Goal: Task Accomplishment & Management: Manage account settings

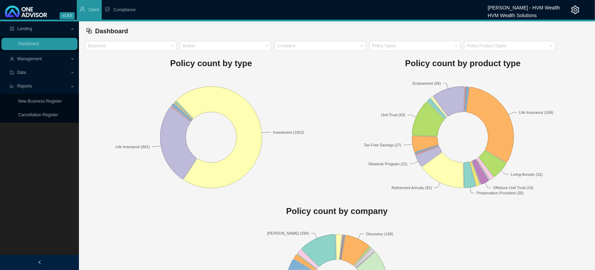
click at [446, 5] on div at bounding box center [570, 10] width 20 height 20
click at [446, 7] on icon "setting" at bounding box center [575, 10] width 8 height 8
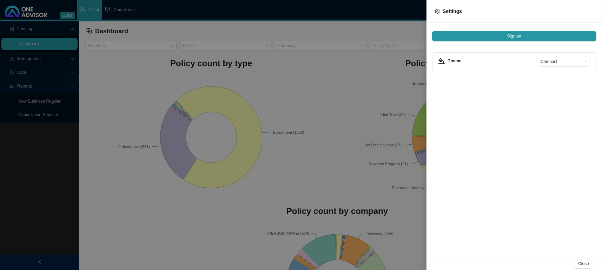
click at [446, 201] on div "Signout Theme Compact" at bounding box center [513, 140] width 175 height 235
click at [446, 266] on span "Close" at bounding box center [583, 264] width 11 height 7
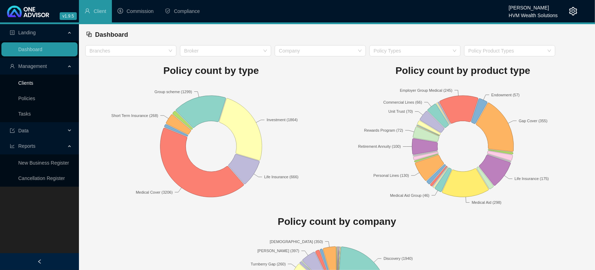
click at [33, 80] on link "Clients" at bounding box center [25, 83] width 15 height 6
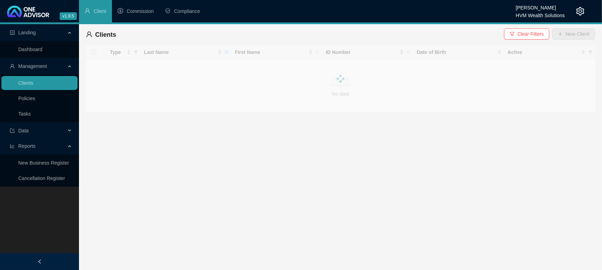
click at [299, 164] on main "Landing Dashboard Management Clients Policies Tasks Data Reports New Business R…" at bounding box center [301, 147] width 602 height 246
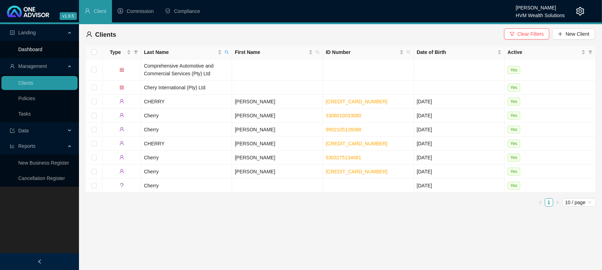
click at [22, 47] on link "Dashboard" at bounding box center [30, 50] width 24 height 6
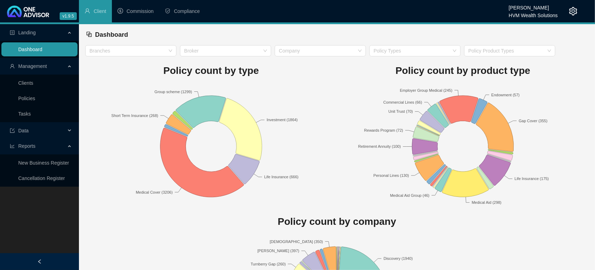
click at [32, 52] on link "Dashboard" at bounding box center [30, 50] width 24 height 6
click at [575, 13] on icon "setting" at bounding box center [573, 11] width 8 height 8
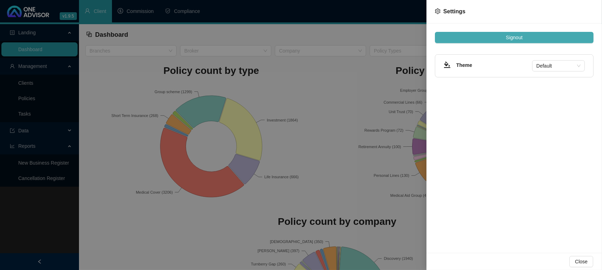
click at [511, 32] on div "Signout Theme Default" at bounding box center [513, 139] width 175 height 230
click at [585, 260] on span "Close" at bounding box center [581, 262] width 13 height 8
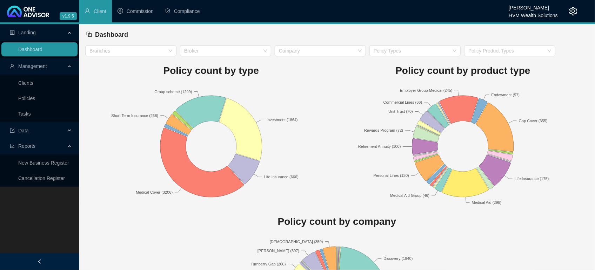
click at [568, 12] on div at bounding box center [568, 11] width 20 height 22
click at [578, 8] on header "v1.9.5 [PERSON_NAME] HVM Wealth Solutions Client Commission Compliance" at bounding box center [297, 12] width 595 height 24
click at [576, 9] on icon "setting" at bounding box center [573, 11] width 8 height 8
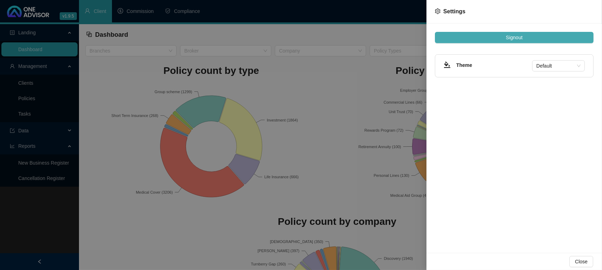
click at [497, 41] on button "Signout" at bounding box center [514, 37] width 159 height 11
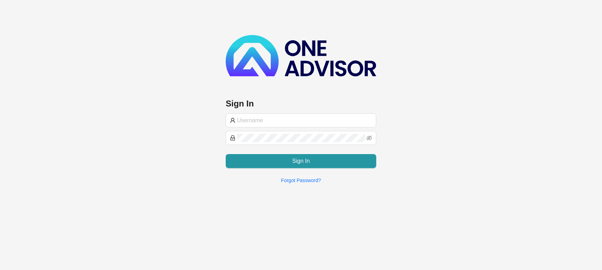
type input "[EMAIL_ADDRESS][DOMAIN_NAME]"
click at [329, 114] on span "[EMAIL_ADDRESS][DOMAIN_NAME]" at bounding box center [301, 121] width 150 height 14
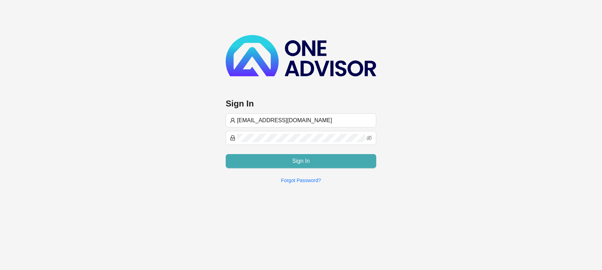
click at [280, 155] on button "Sign In" at bounding box center [301, 161] width 150 height 14
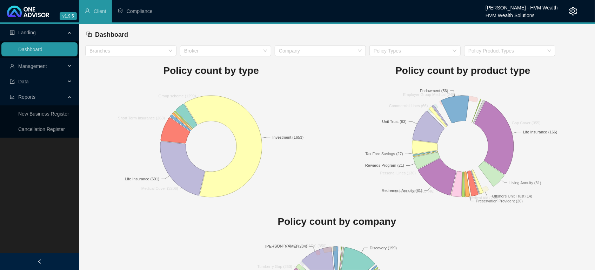
click at [205, 29] on div "Dashboard" at bounding box center [337, 34] width 502 height 15
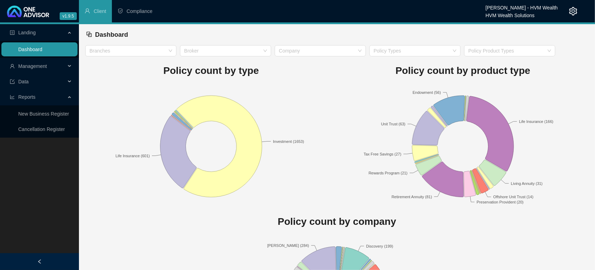
click at [42, 47] on link "Dashboard" at bounding box center [30, 50] width 24 height 6
click at [290, 38] on div "Dashboard" at bounding box center [337, 34] width 502 height 15
click at [20, 67] on span "Management" at bounding box center [32, 66] width 29 height 6
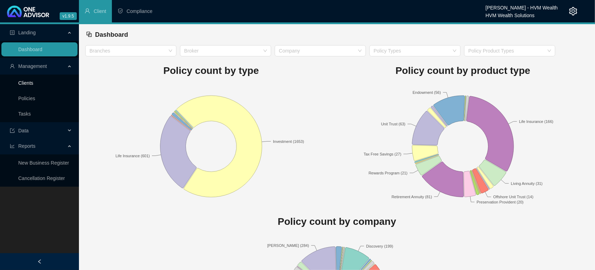
click at [29, 82] on link "Clients" at bounding box center [25, 83] width 15 height 6
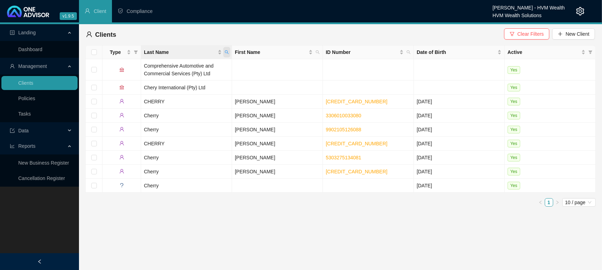
click at [227, 49] on span "Last Name" at bounding box center [226, 52] width 7 height 11
click at [200, 67] on input "cherry" at bounding box center [194, 67] width 66 height 11
click at [154, 127] on td "Cherry" at bounding box center [186, 130] width 91 height 14
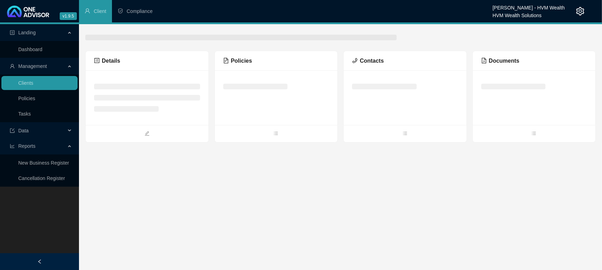
click at [308, 164] on main "Landing Dashboard Management Clients Policies Tasks Data Reports New Business R…" at bounding box center [301, 147] width 602 height 246
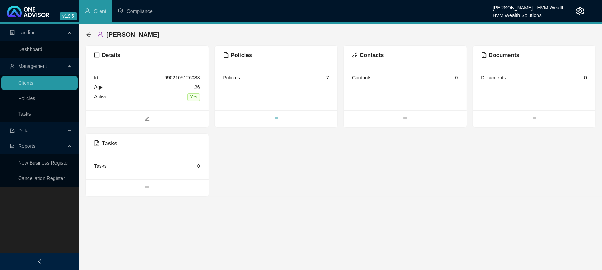
click at [274, 117] on icon "bars" at bounding box center [275, 118] width 5 height 5
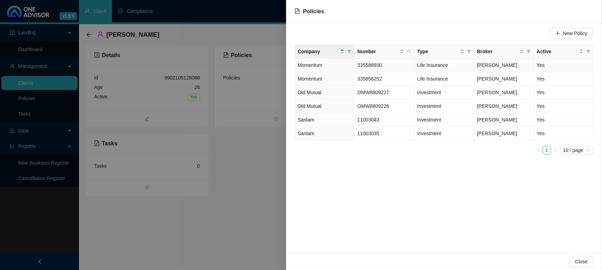
click at [309, 65] on span "Momentum" at bounding box center [309, 65] width 25 height 6
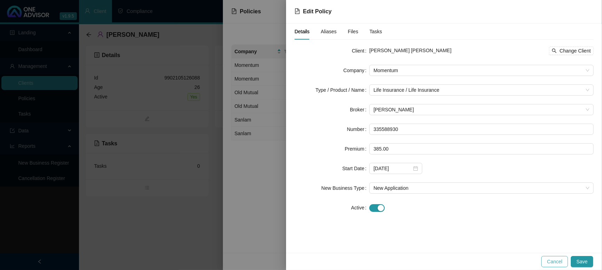
click at [544, 263] on button "Cancel" at bounding box center [554, 261] width 27 height 11
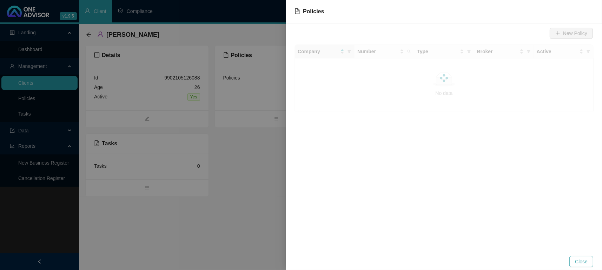
click at [583, 262] on span "Close" at bounding box center [581, 262] width 13 height 8
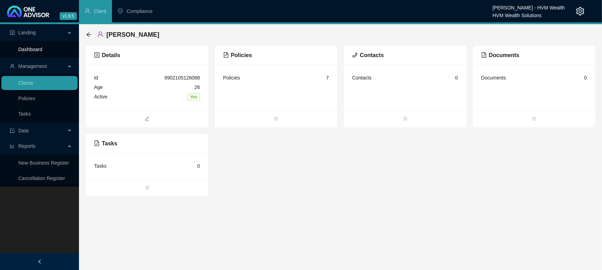
click at [38, 49] on link "Dashboard" at bounding box center [30, 50] width 24 height 6
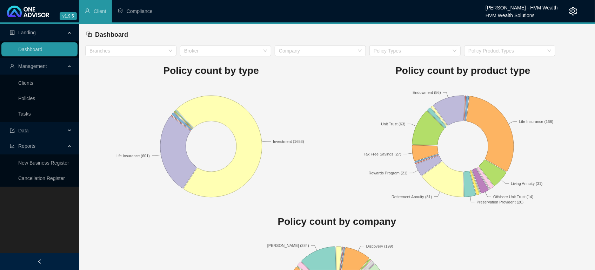
click at [334, 31] on div "Dashboard" at bounding box center [337, 34] width 502 height 15
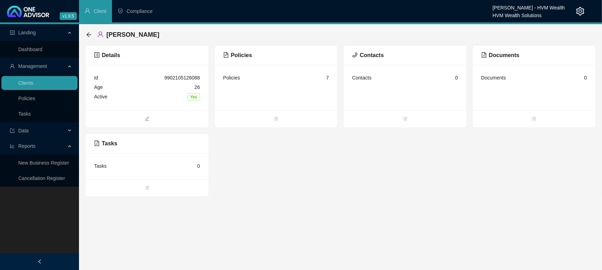
drag, startPoint x: 485, startPoint y: 150, endPoint x: 467, endPoint y: 142, distance: 20.4
click at [482, 152] on div "Details Id 9902105126088 Age [DEMOGRAPHIC_DATA] Active Yes Policies Policies 7 …" at bounding box center [340, 121] width 510 height 152
